Goal: Task Accomplishment & Management: Manage account settings

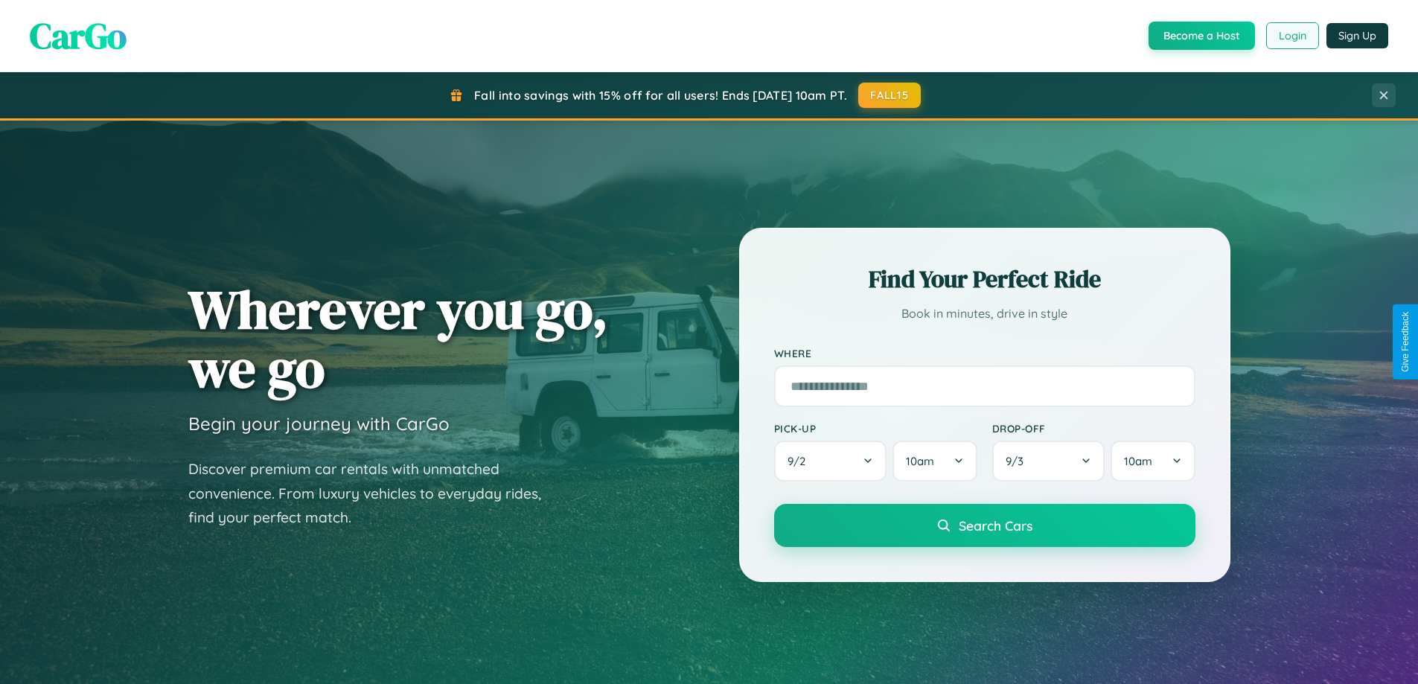
click at [1291, 36] on button "Login" at bounding box center [1292, 35] width 53 height 27
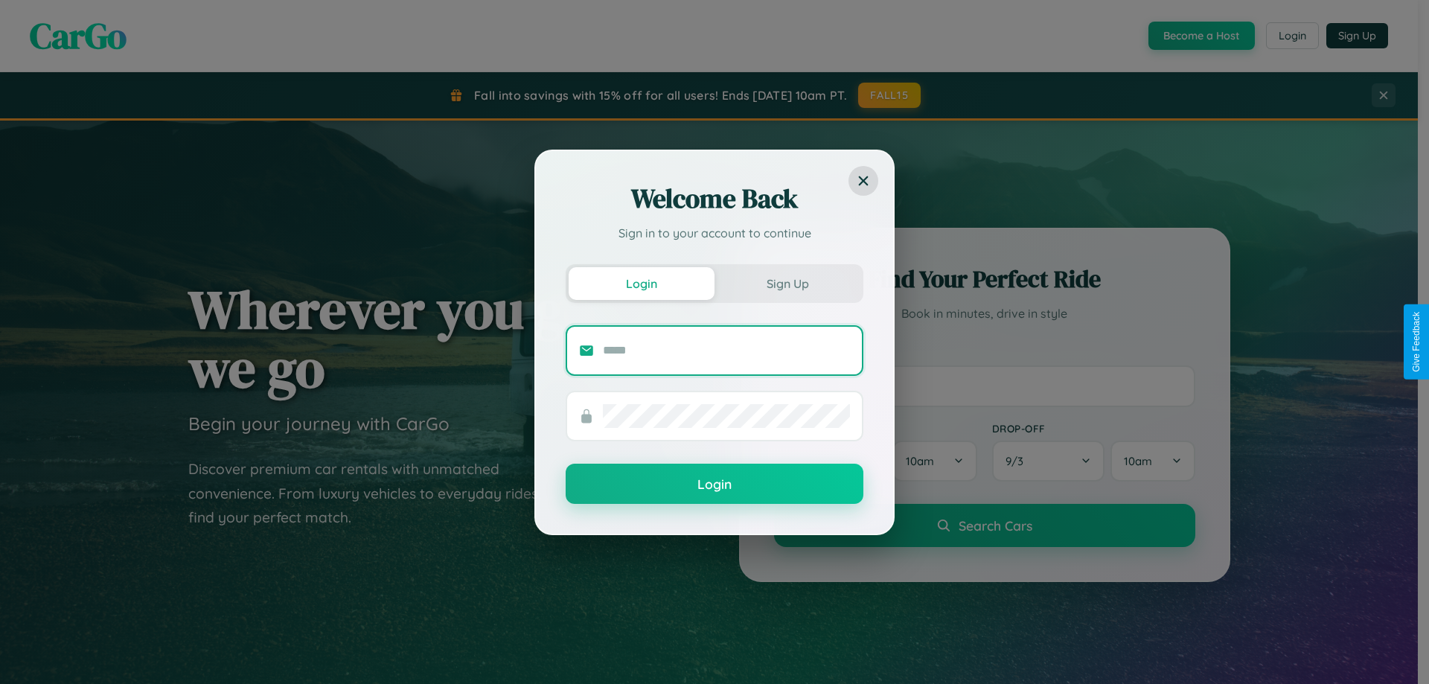
click at [726, 350] on input "text" at bounding box center [726, 351] width 247 height 24
type input "**********"
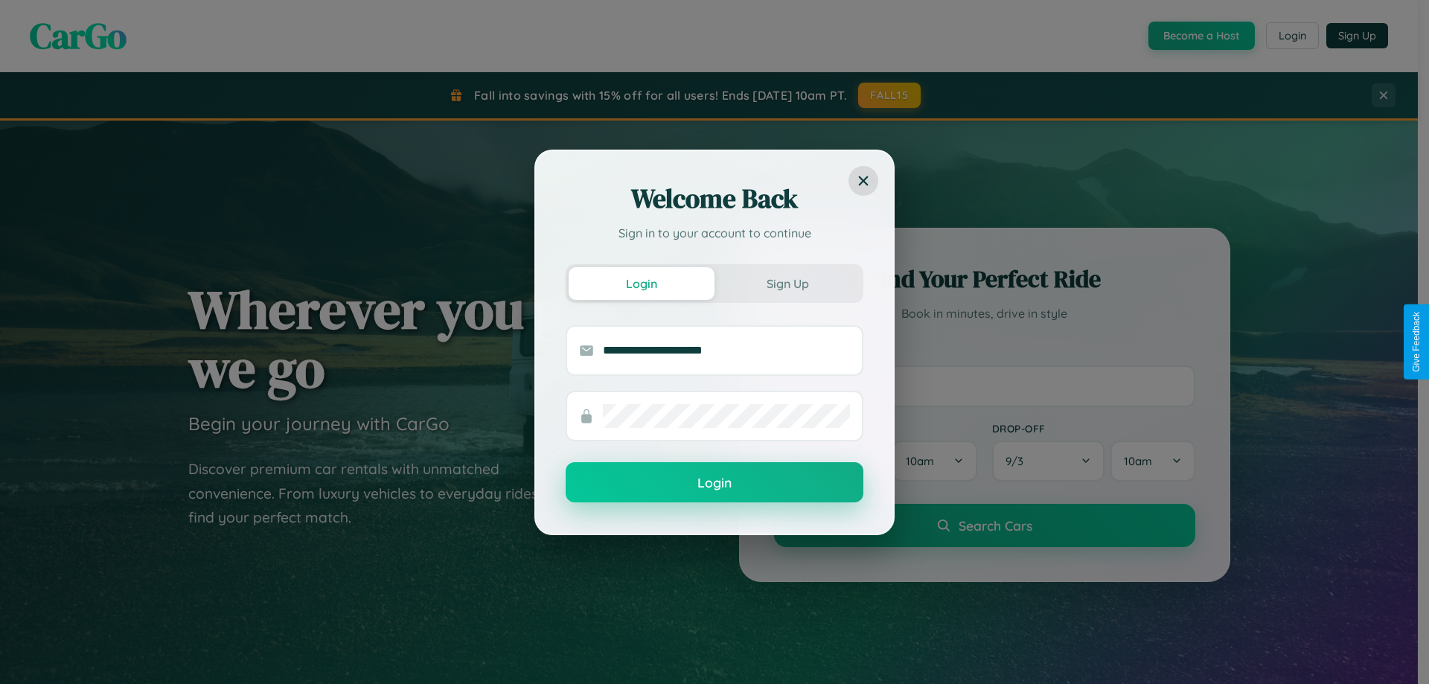
click at [714, 483] on button "Login" at bounding box center [715, 482] width 298 height 40
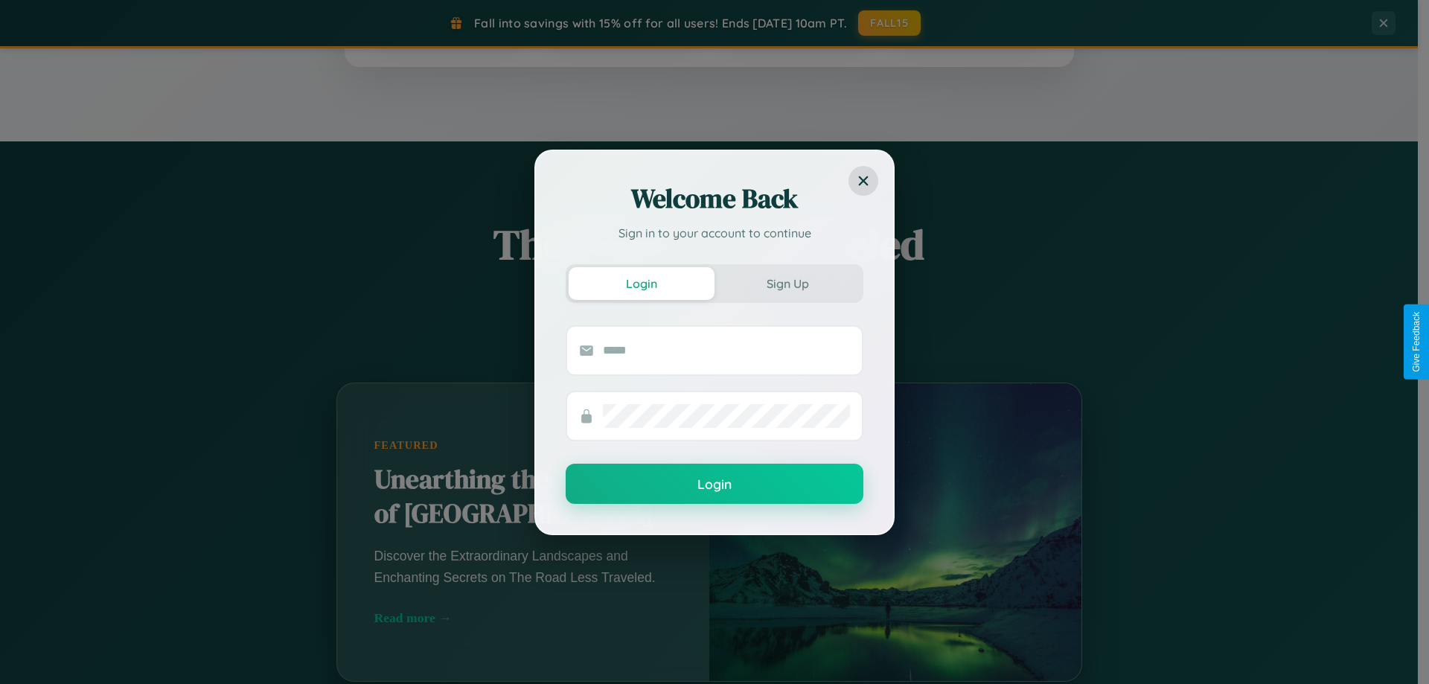
scroll to position [642, 0]
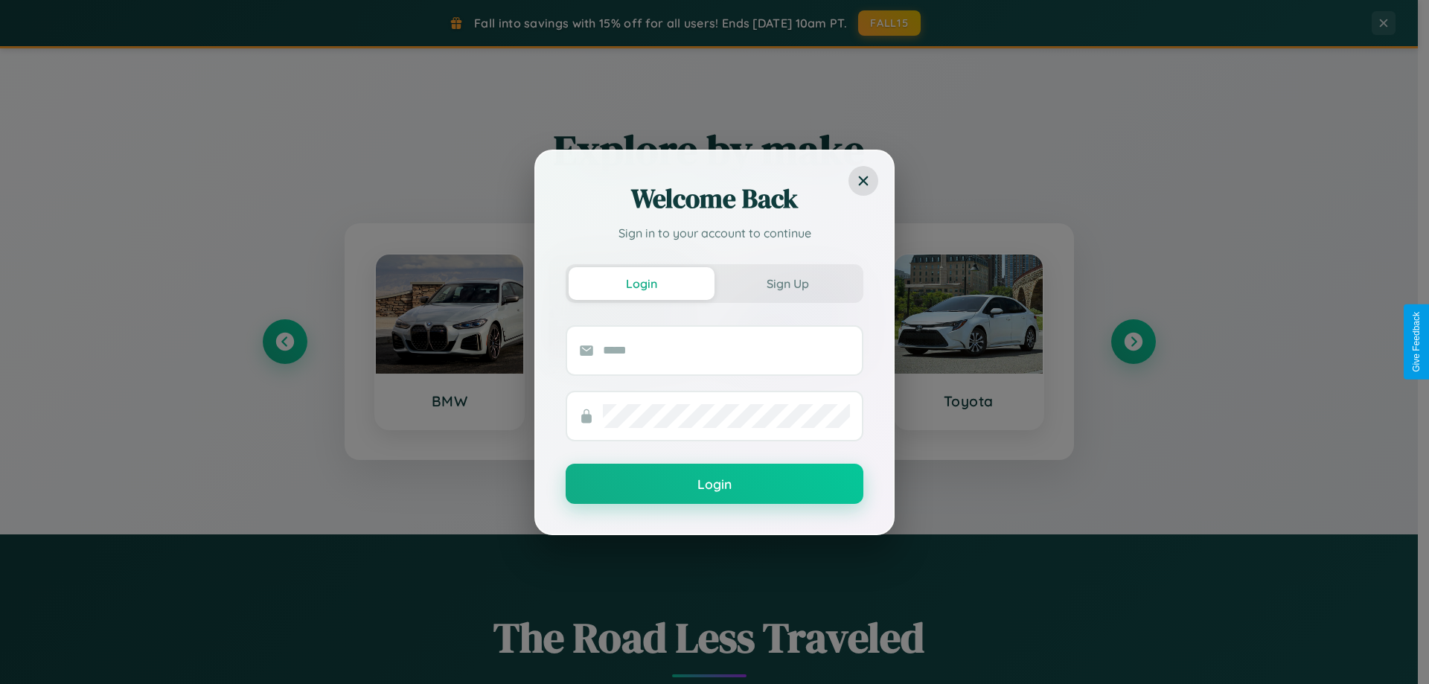
click at [1133, 342] on div "Welcome Back Sign in to your account to continue Login Sign Up Login" at bounding box center [714, 342] width 1429 height 684
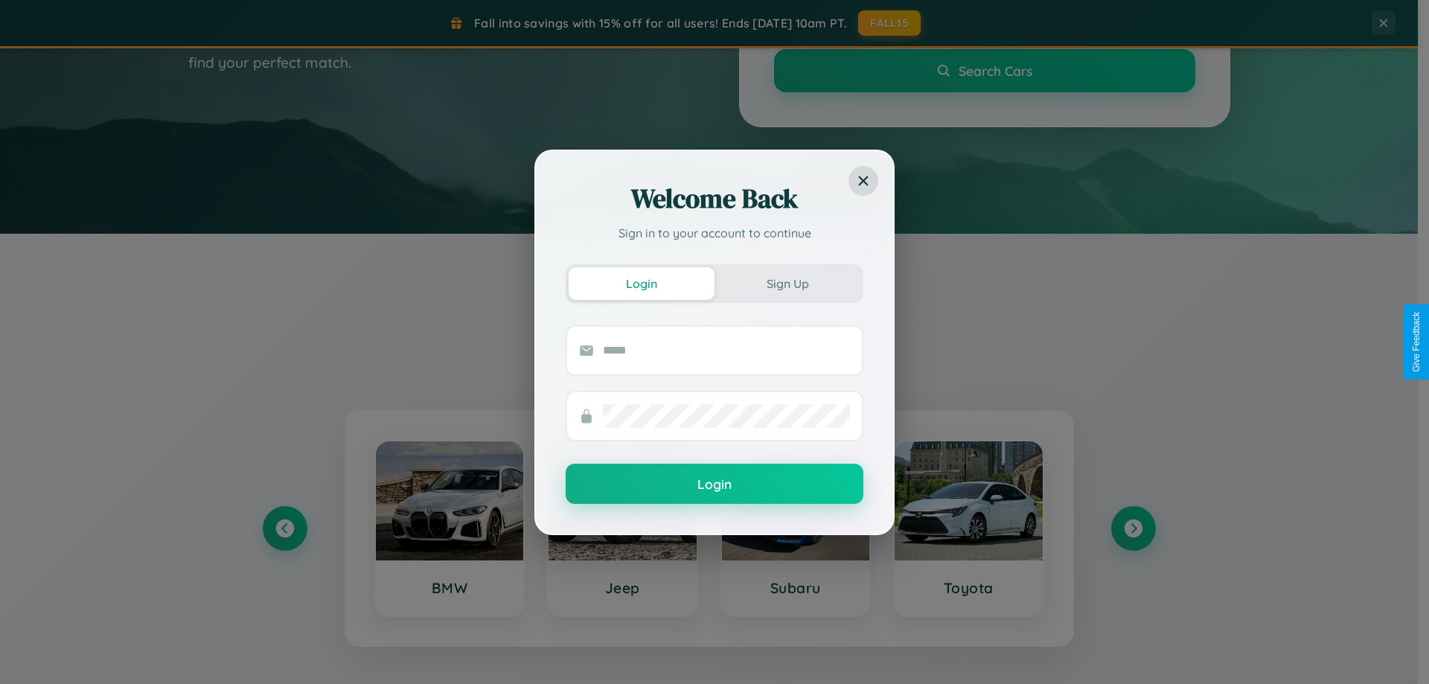
scroll to position [44, 0]
